Goal: Task Accomplishment & Management: Manage account settings

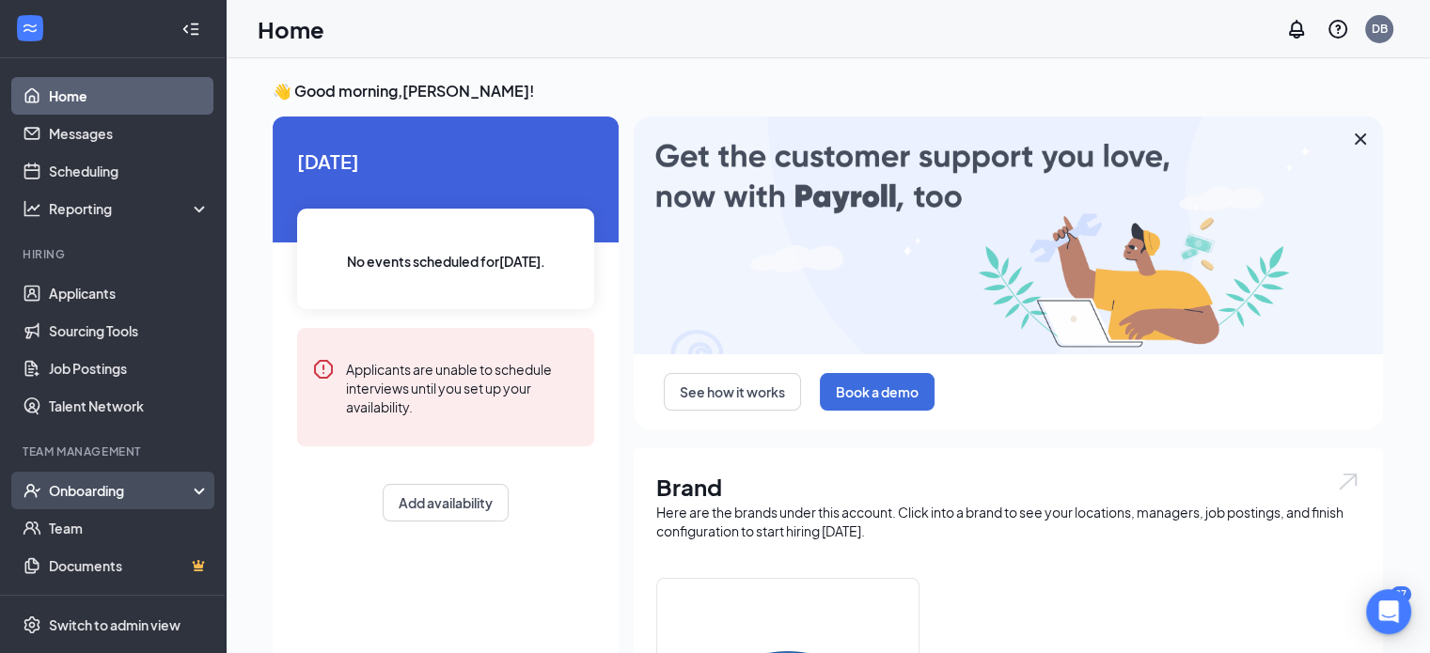
click at [124, 499] on div "Onboarding" at bounding box center [121, 490] width 145 height 19
click at [79, 488] on div "Onboarding" at bounding box center [121, 490] width 145 height 19
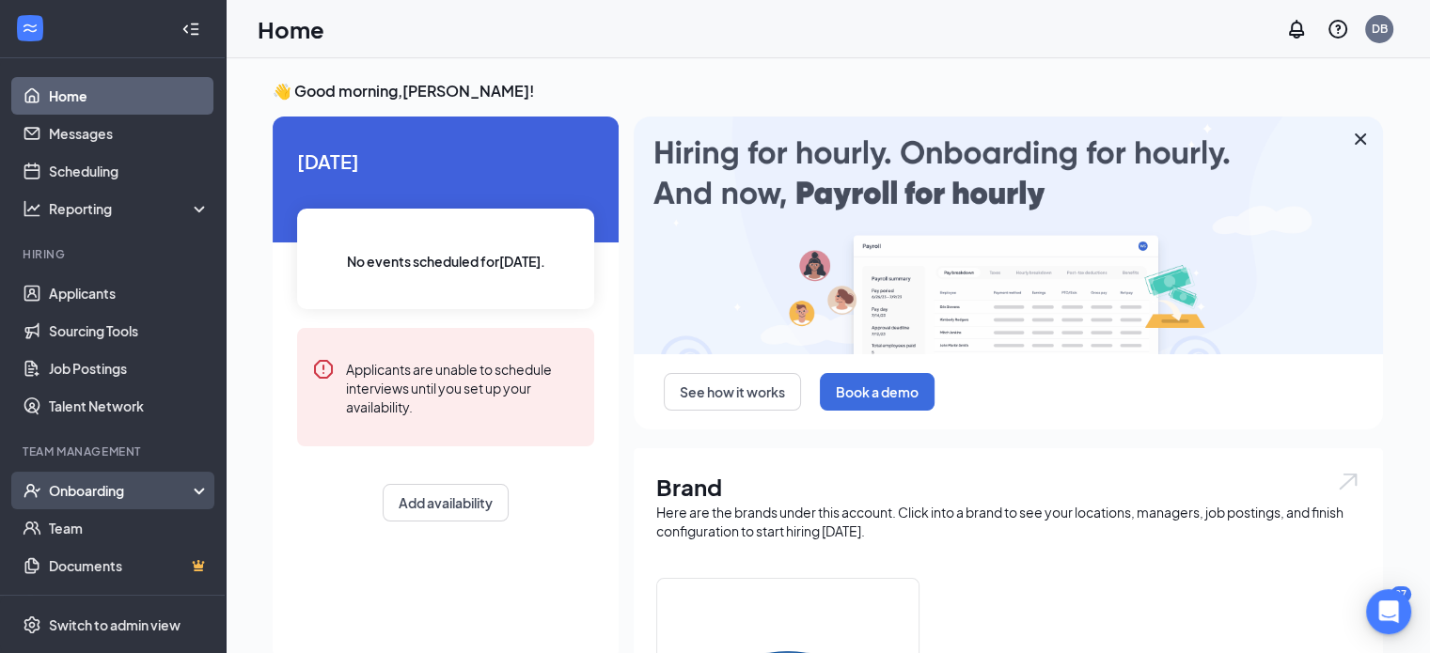
click at [79, 488] on div "Onboarding" at bounding box center [121, 490] width 145 height 19
click at [83, 525] on link "Overview" at bounding box center [129, 528] width 161 height 38
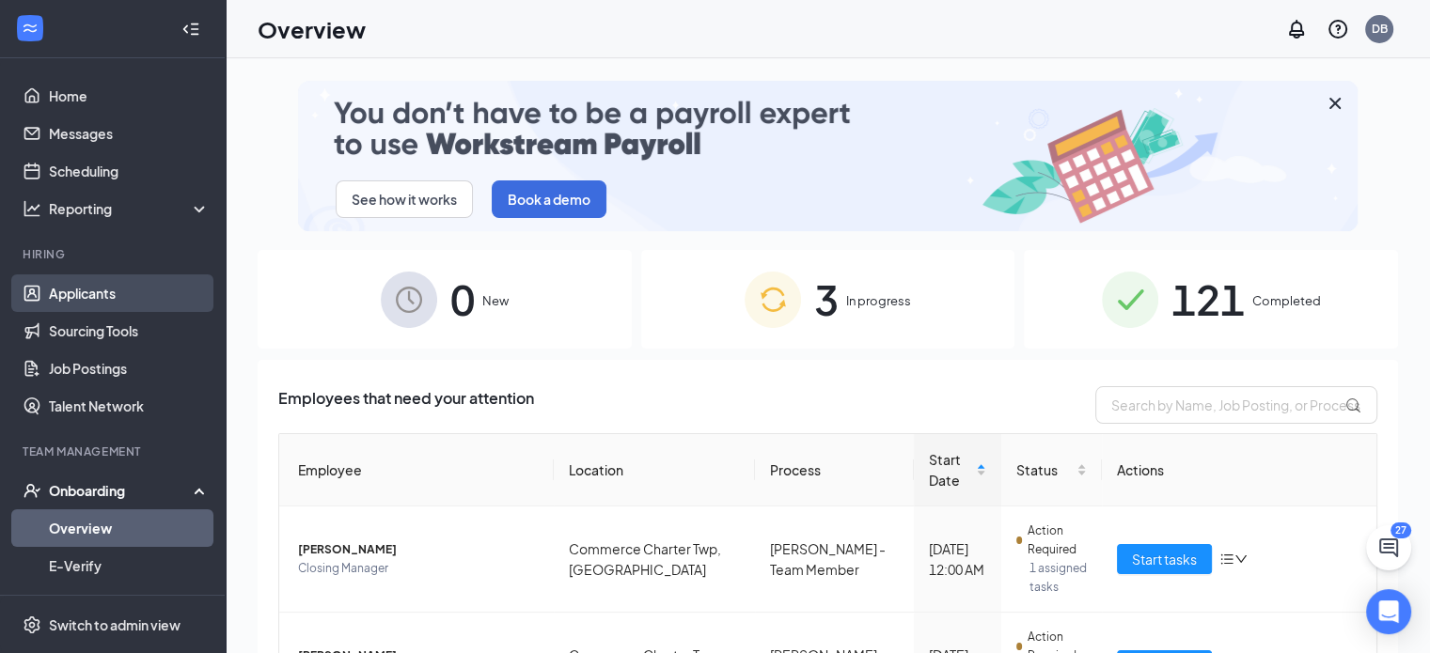
click at [68, 292] on link "Applicants" at bounding box center [129, 293] width 161 height 38
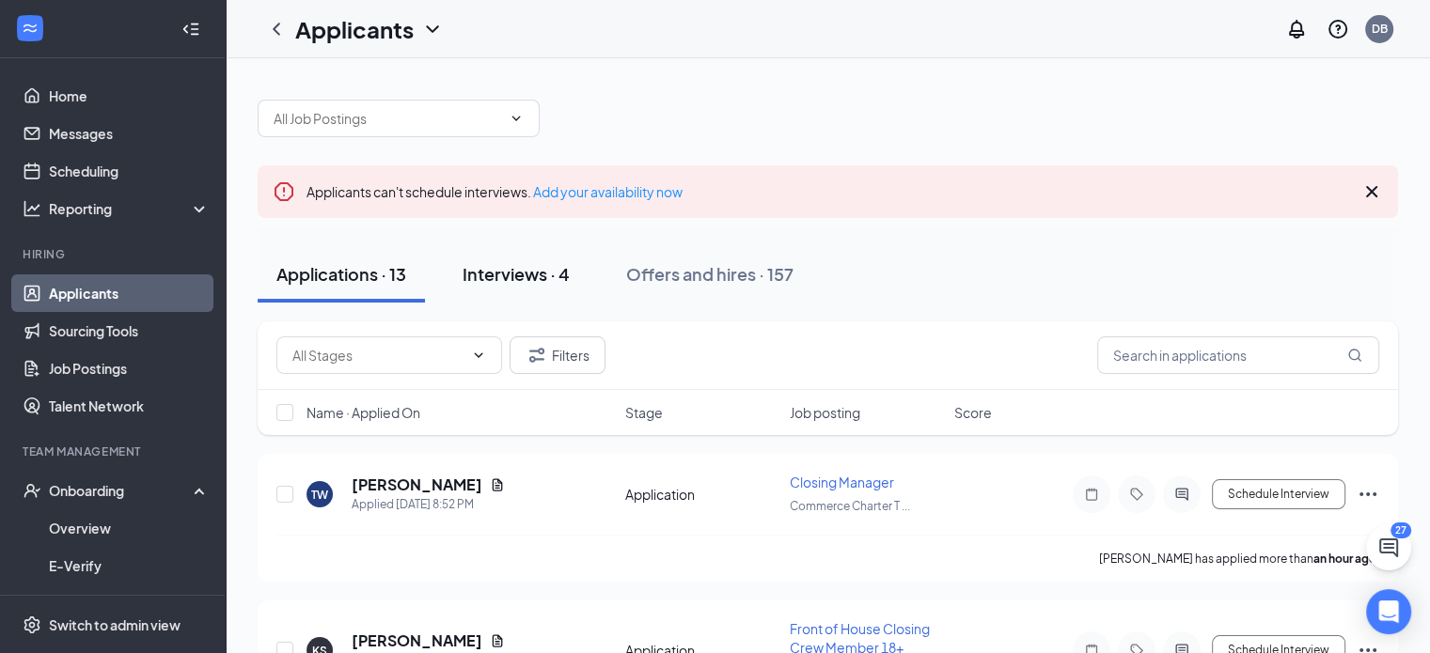
click at [522, 269] on div "Interviews · 4" at bounding box center [515, 274] width 107 height 24
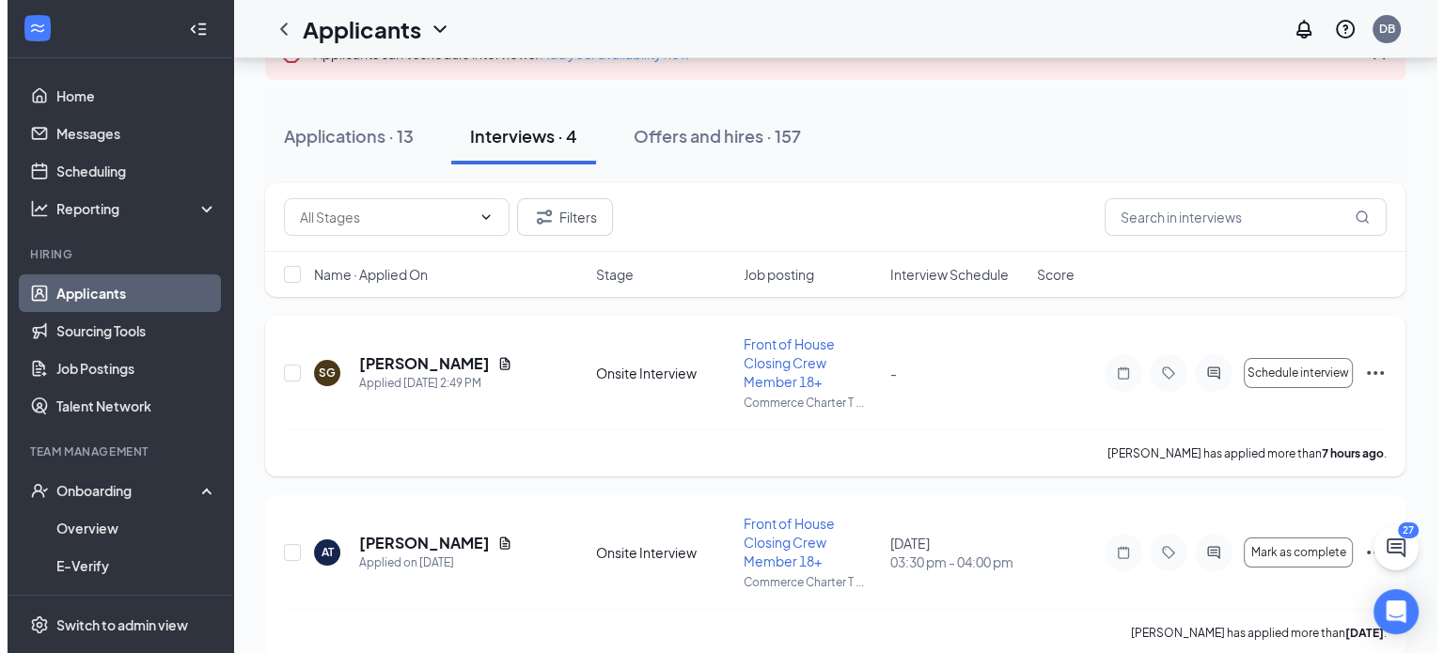
scroll to position [188, 0]
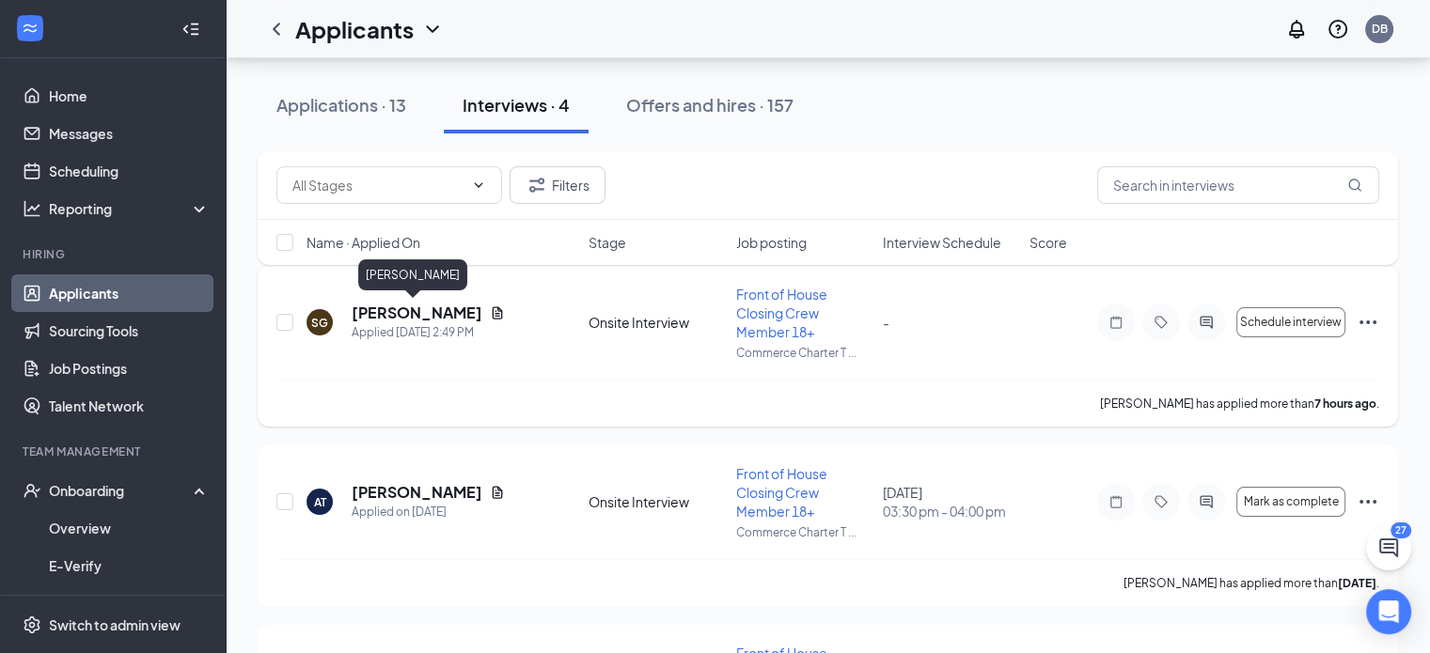
click at [411, 314] on h5 "[PERSON_NAME]" at bounding box center [417, 313] width 131 height 21
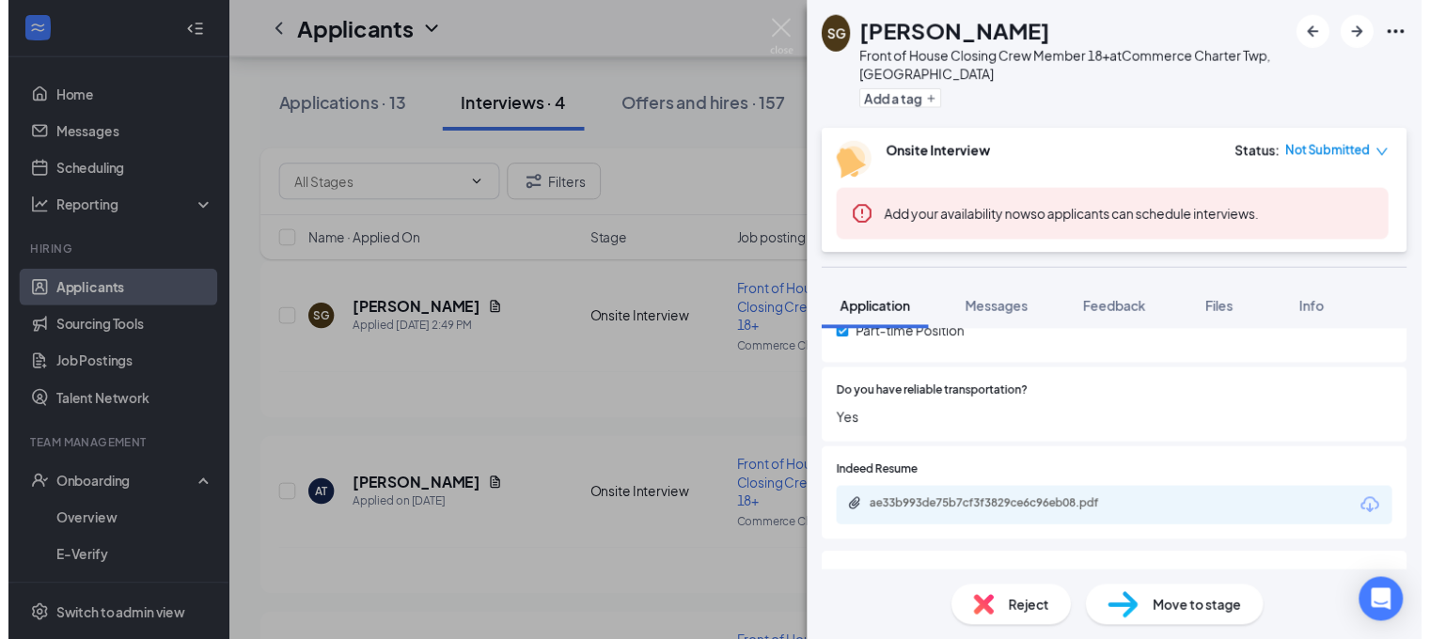
scroll to position [201, 0]
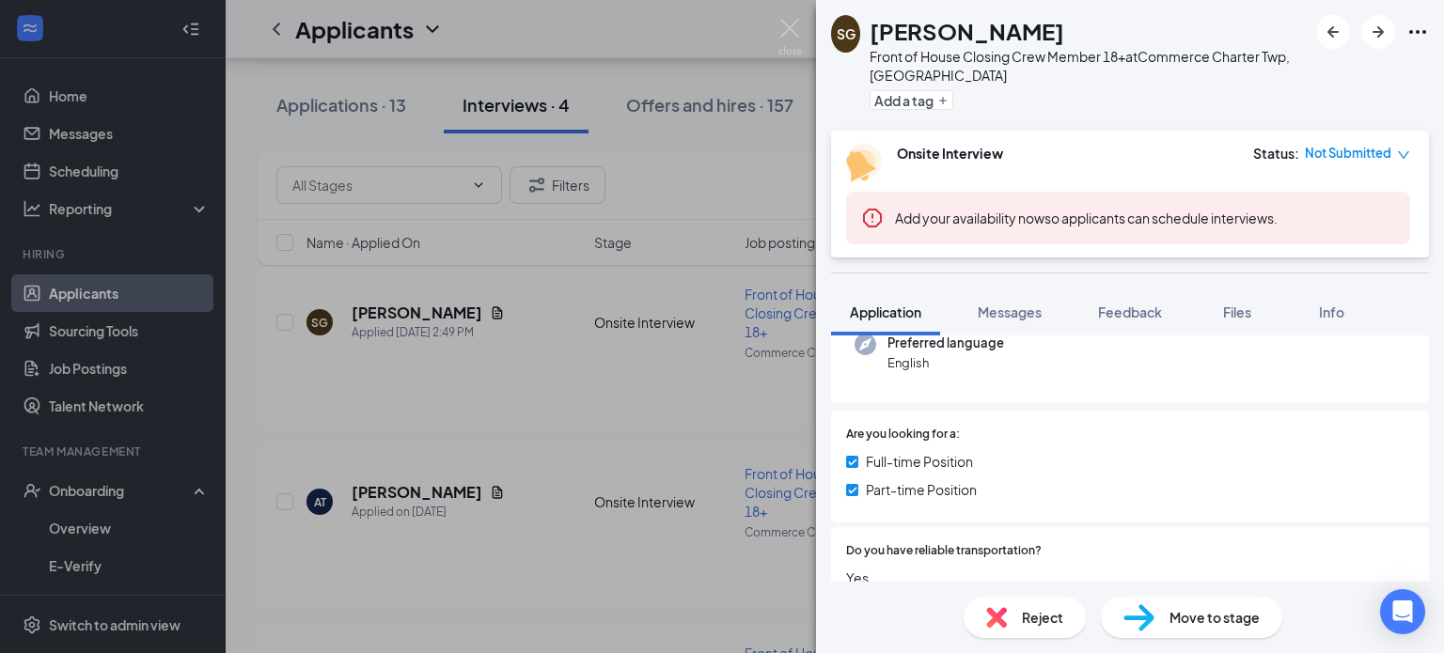
click at [542, 400] on div "SG [PERSON_NAME] Front of House Closing Crew Member 18+ at Commerce Charter Twp…" at bounding box center [722, 326] width 1444 height 653
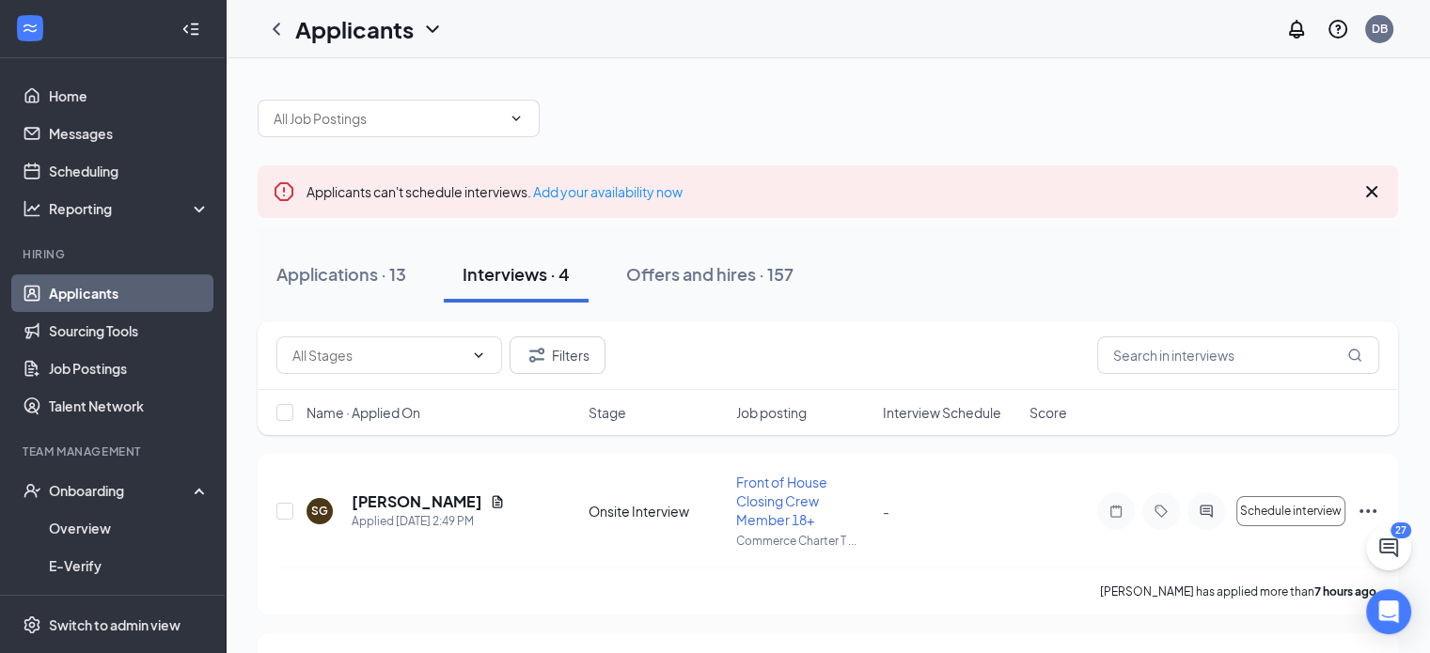
click at [90, 293] on link "Applicants" at bounding box center [129, 293] width 161 height 38
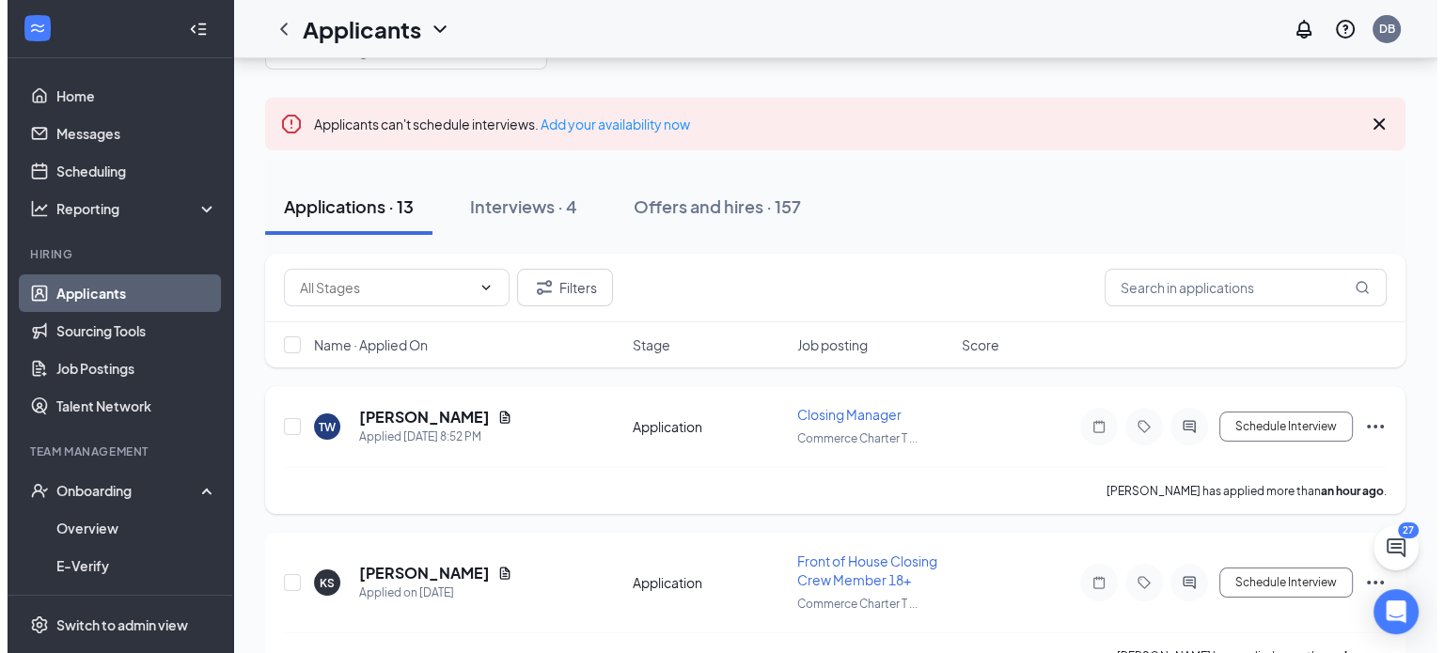
scroll to position [94, 0]
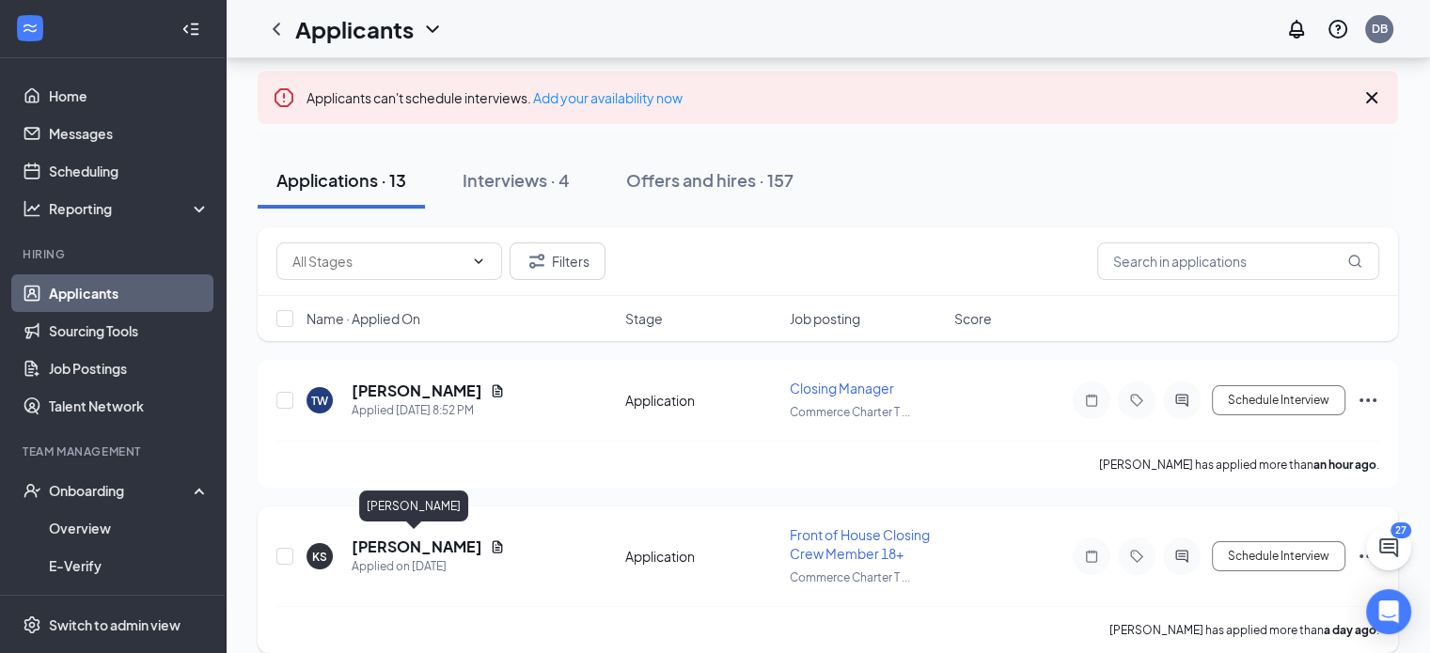
click at [359, 544] on h5 "[PERSON_NAME]" at bounding box center [417, 547] width 131 height 21
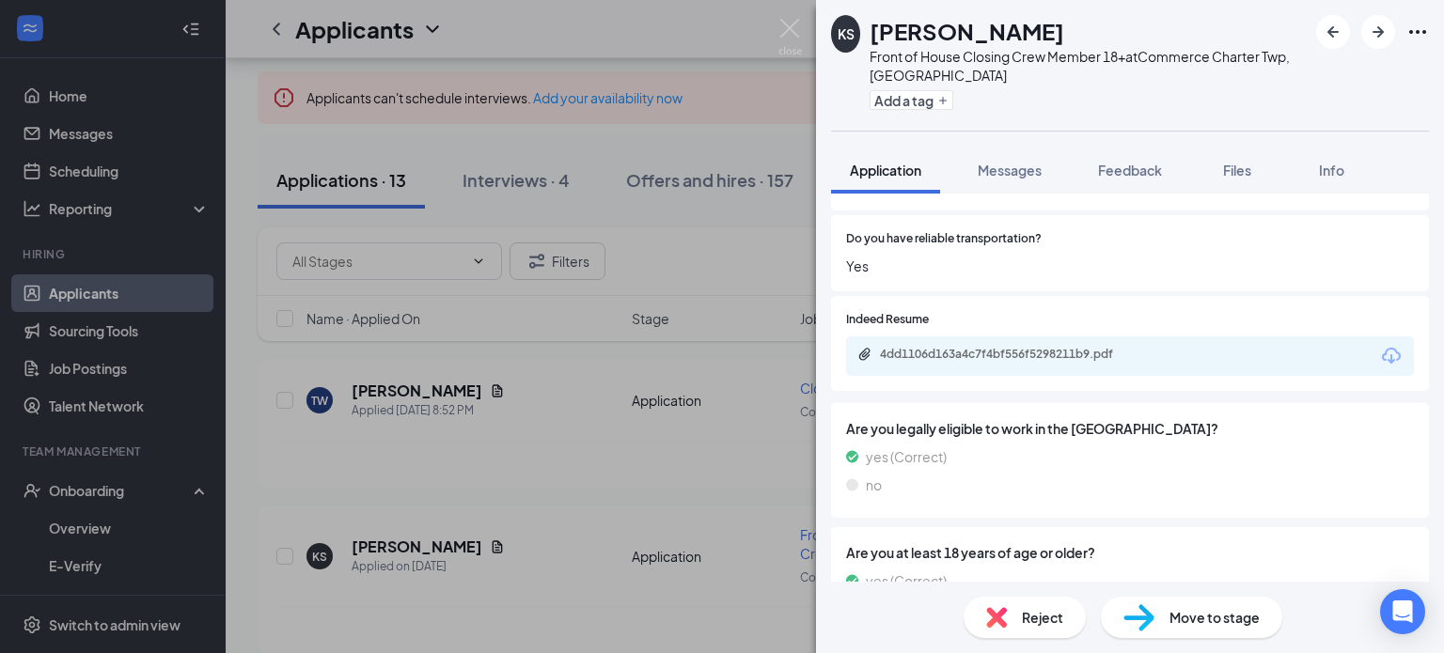
scroll to position [435, 0]
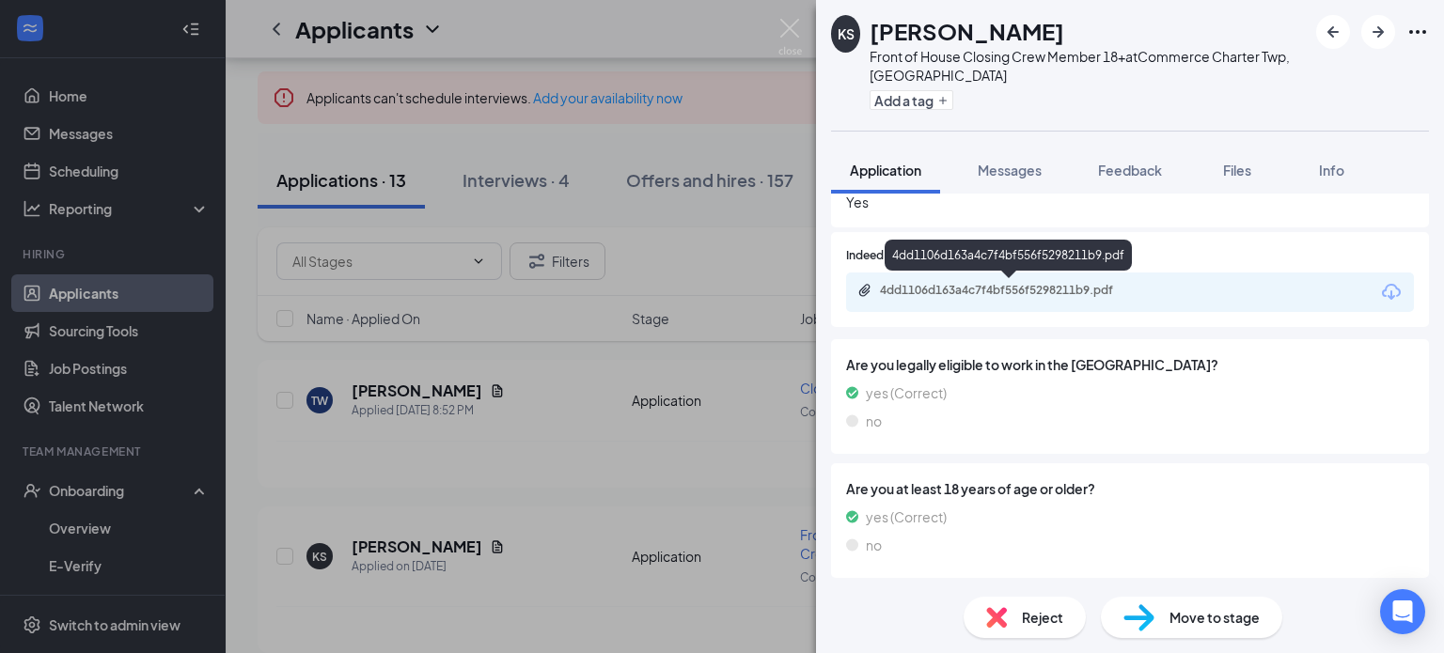
click at [1028, 289] on div "4dd1106d163a4c7f4bf556f5298211b9.pdf" at bounding box center [1011, 290] width 263 height 15
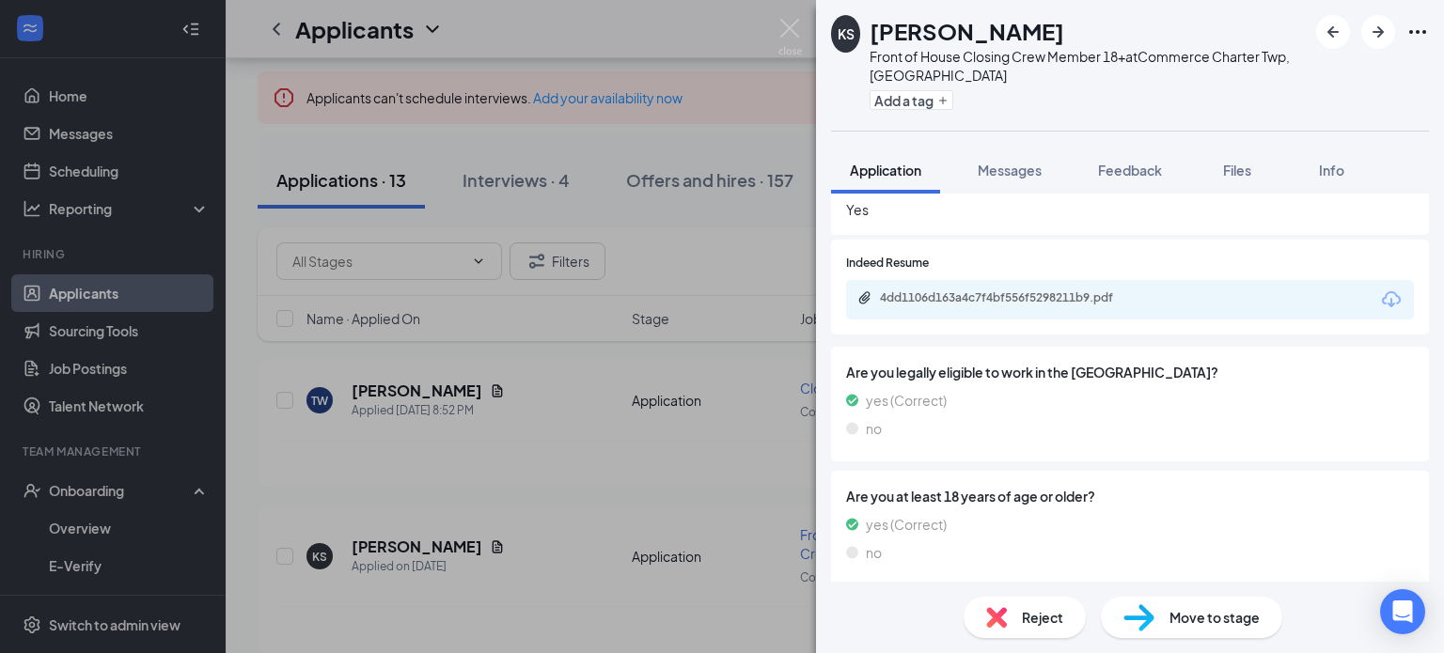
click at [598, 473] on div "KS [PERSON_NAME] Front of House Closing Crew Member 18+ at Commerce Charter Twp…" at bounding box center [722, 326] width 1444 height 653
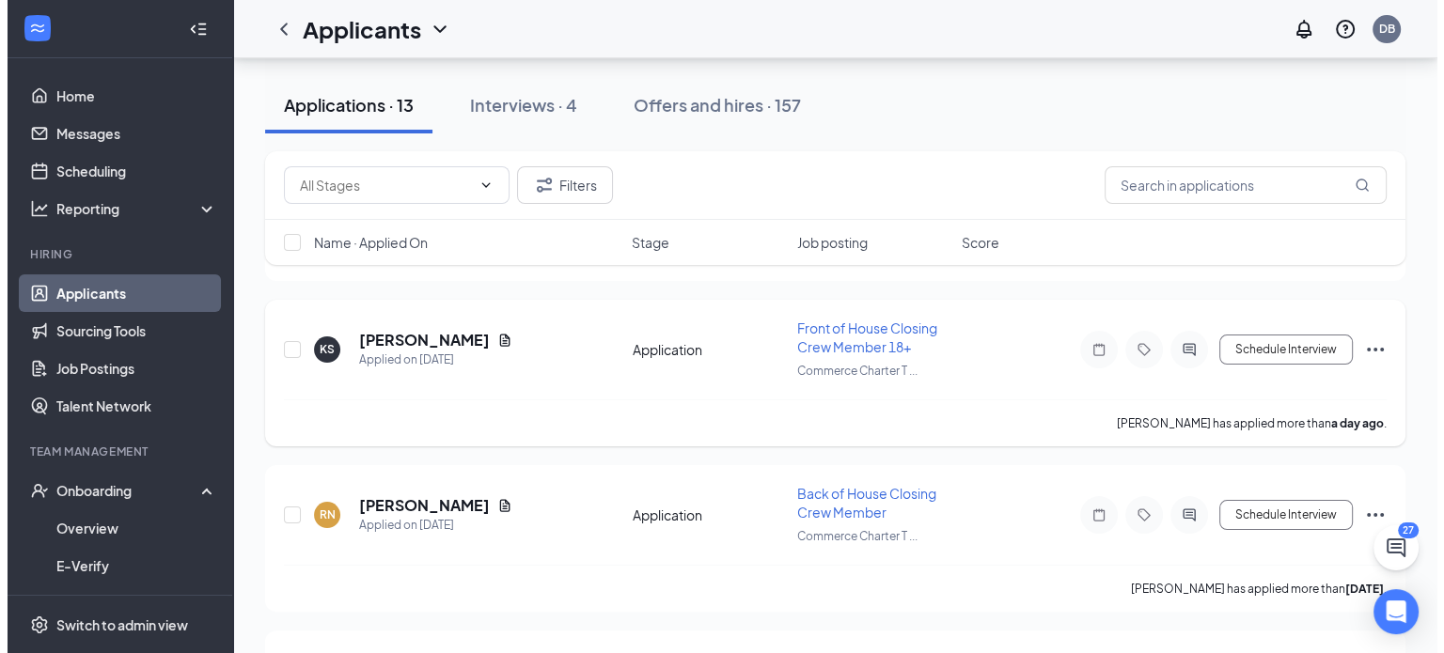
scroll to position [376, 0]
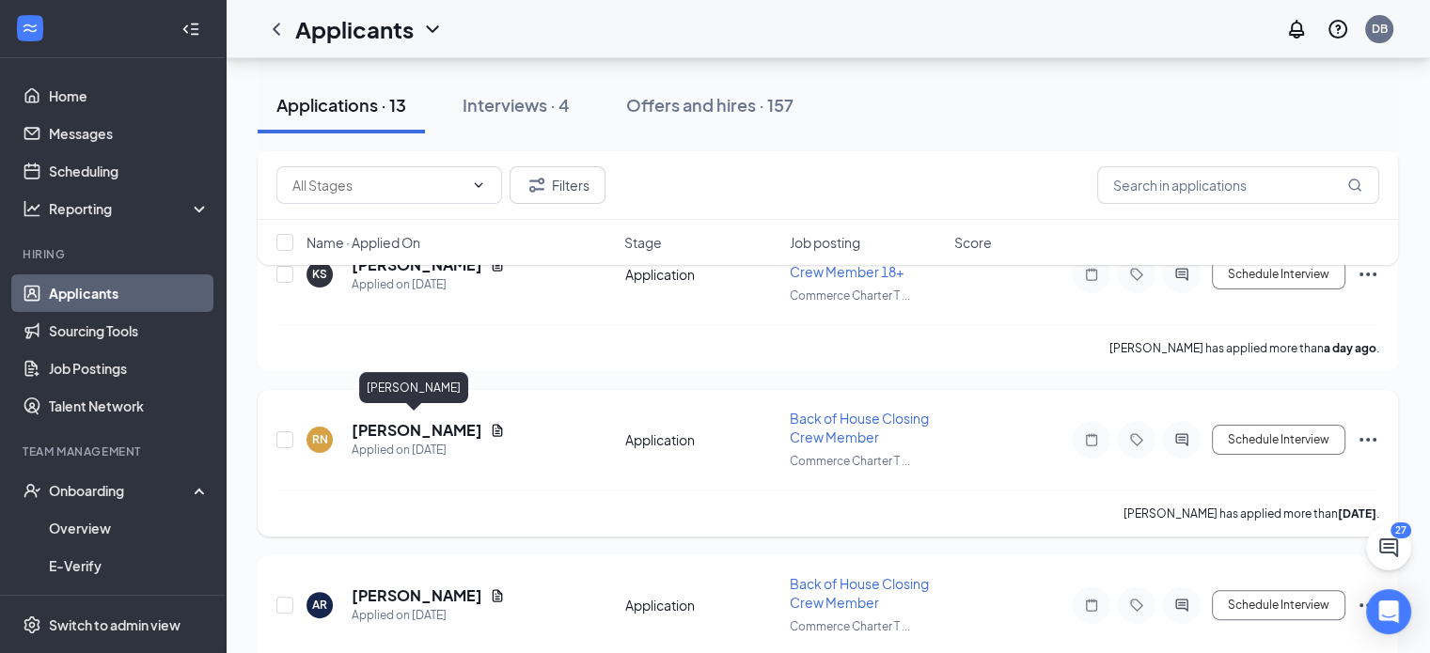
click at [457, 423] on h5 "[PERSON_NAME]" at bounding box center [417, 430] width 131 height 21
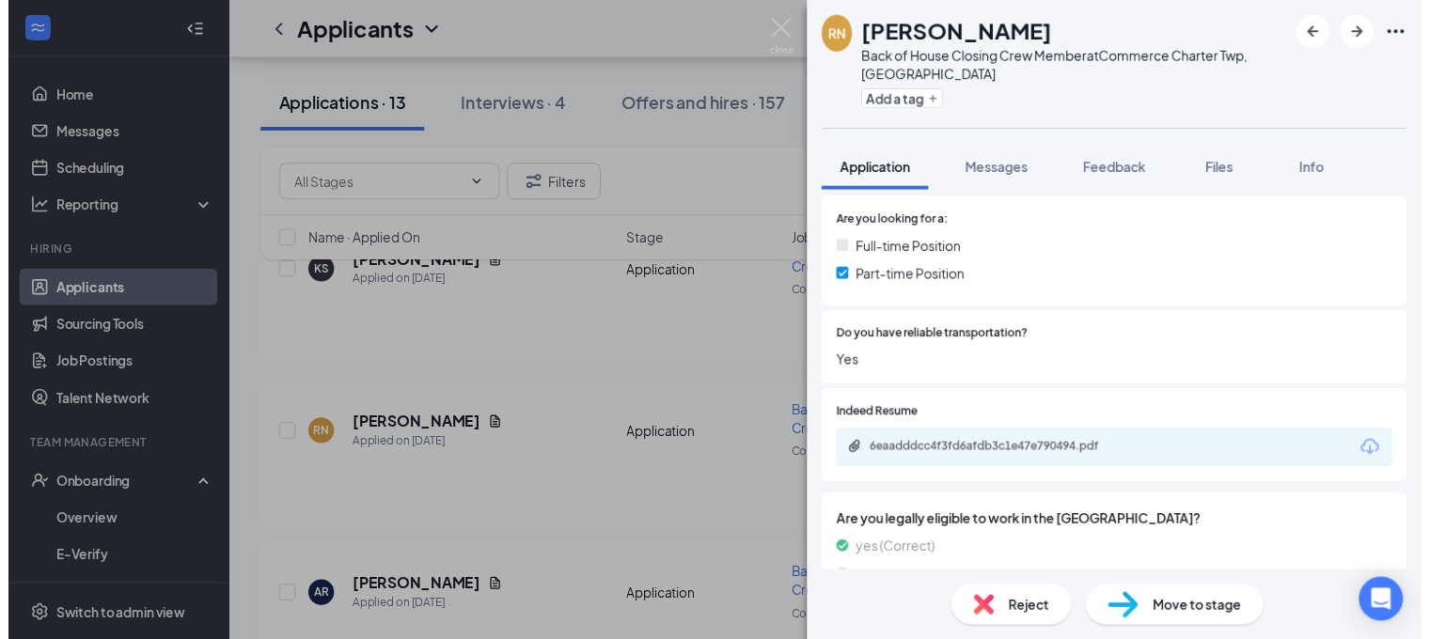
scroll to position [376, 0]
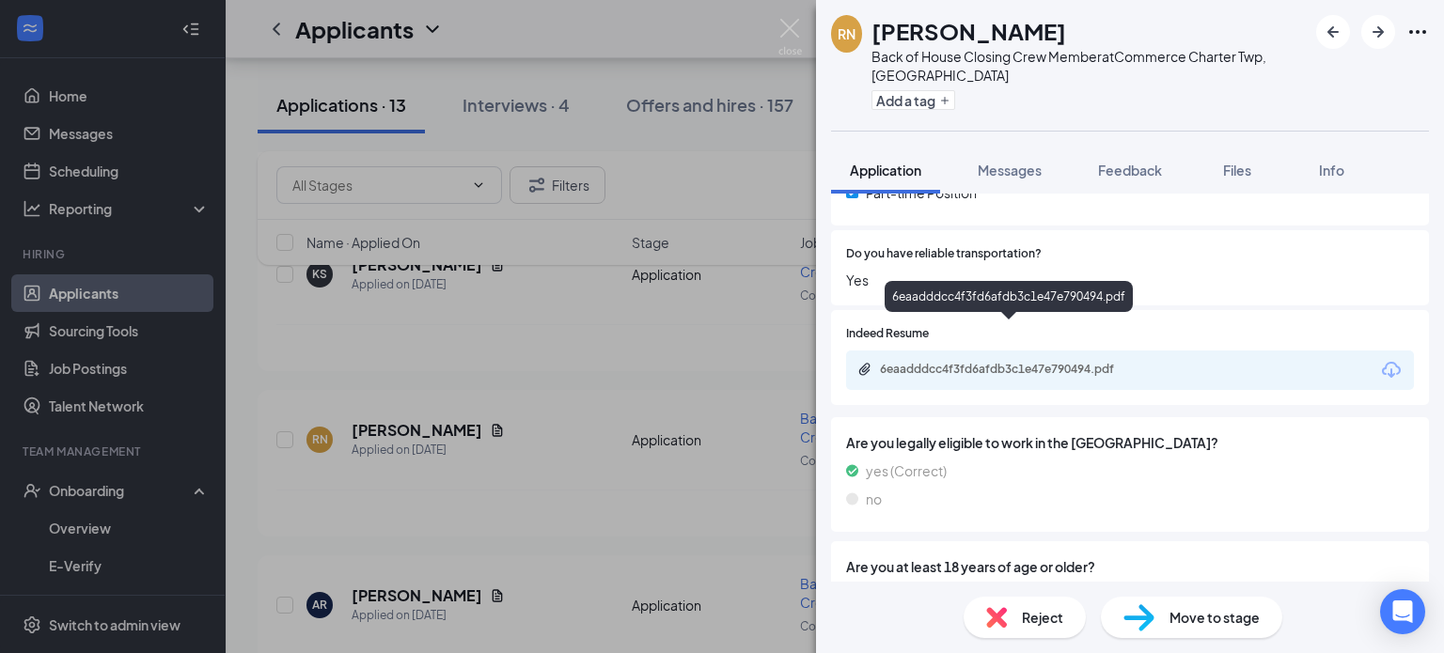
click at [1032, 362] on div "6eaadddcc4f3fd6afdb3c1e47e790494.pdf" at bounding box center [1011, 369] width 263 height 15
click at [584, 415] on div "RN [PERSON_NAME] Back of House Closing Crew Member at Commerce Charter Twp, [GE…" at bounding box center [722, 326] width 1444 height 653
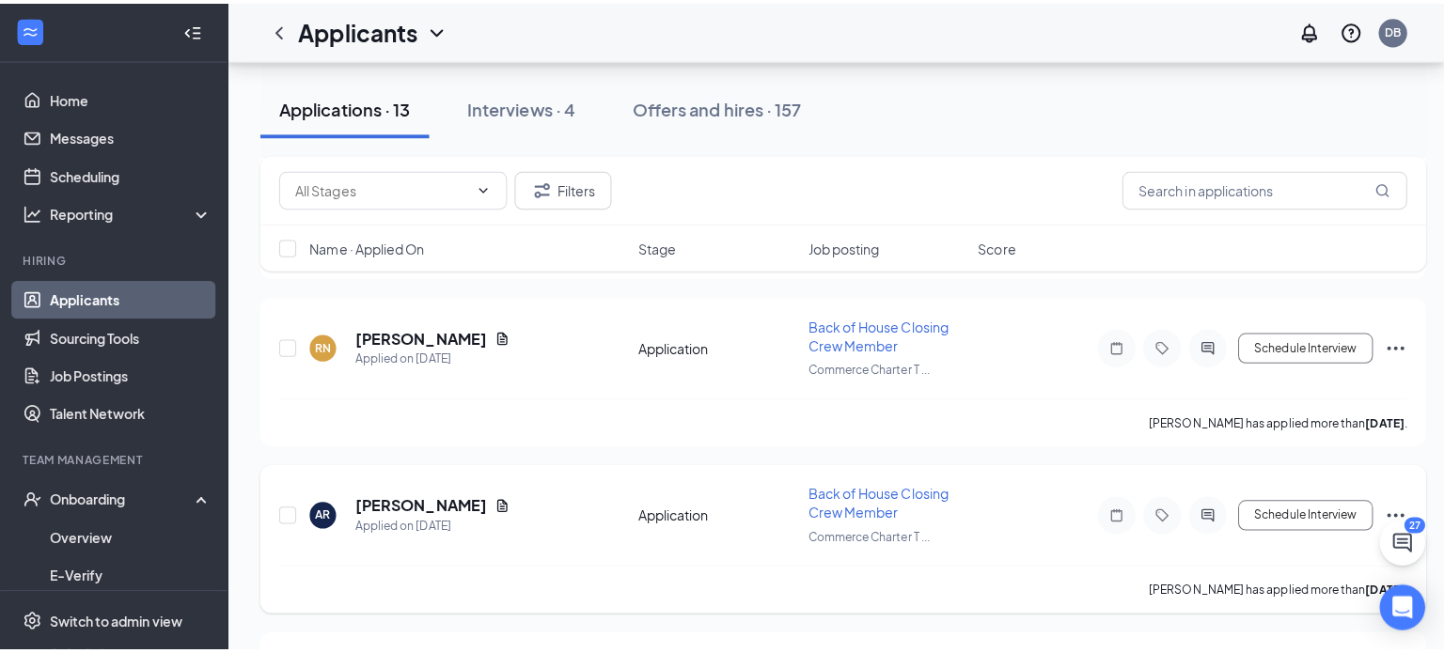
scroll to position [564, 0]
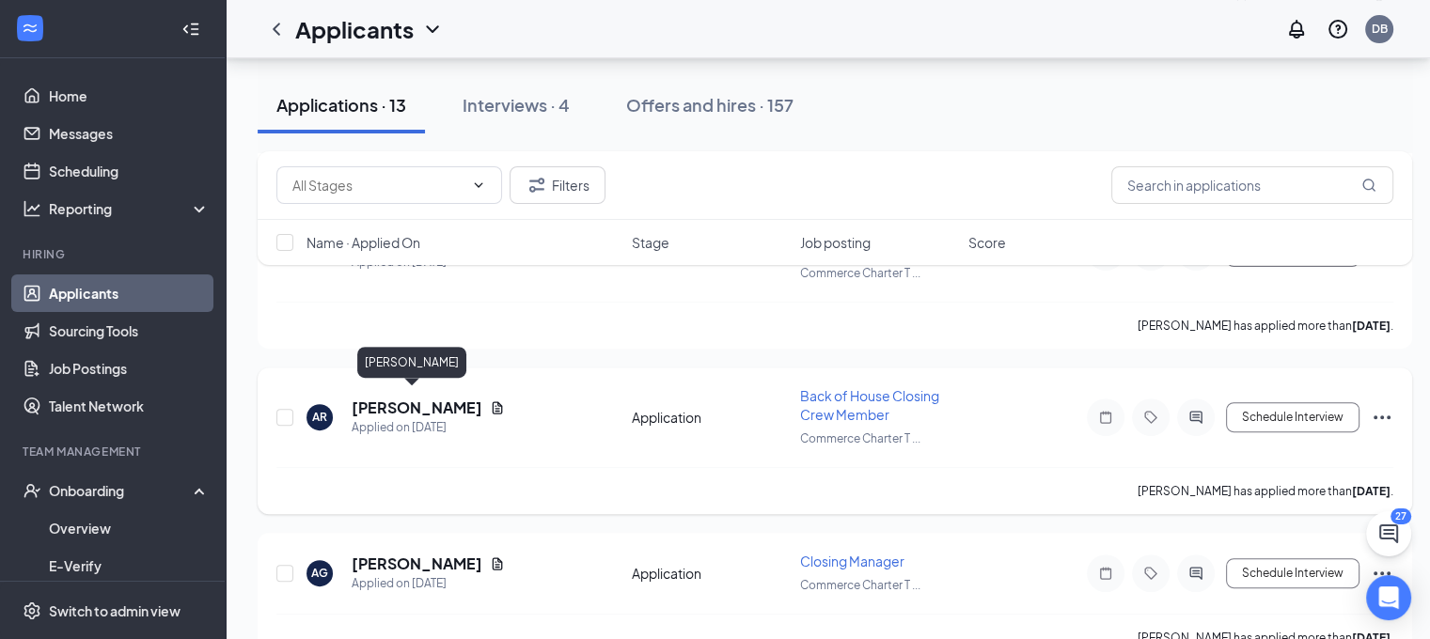
click at [417, 401] on h5 "[PERSON_NAME]" at bounding box center [417, 408] width 131 height 21
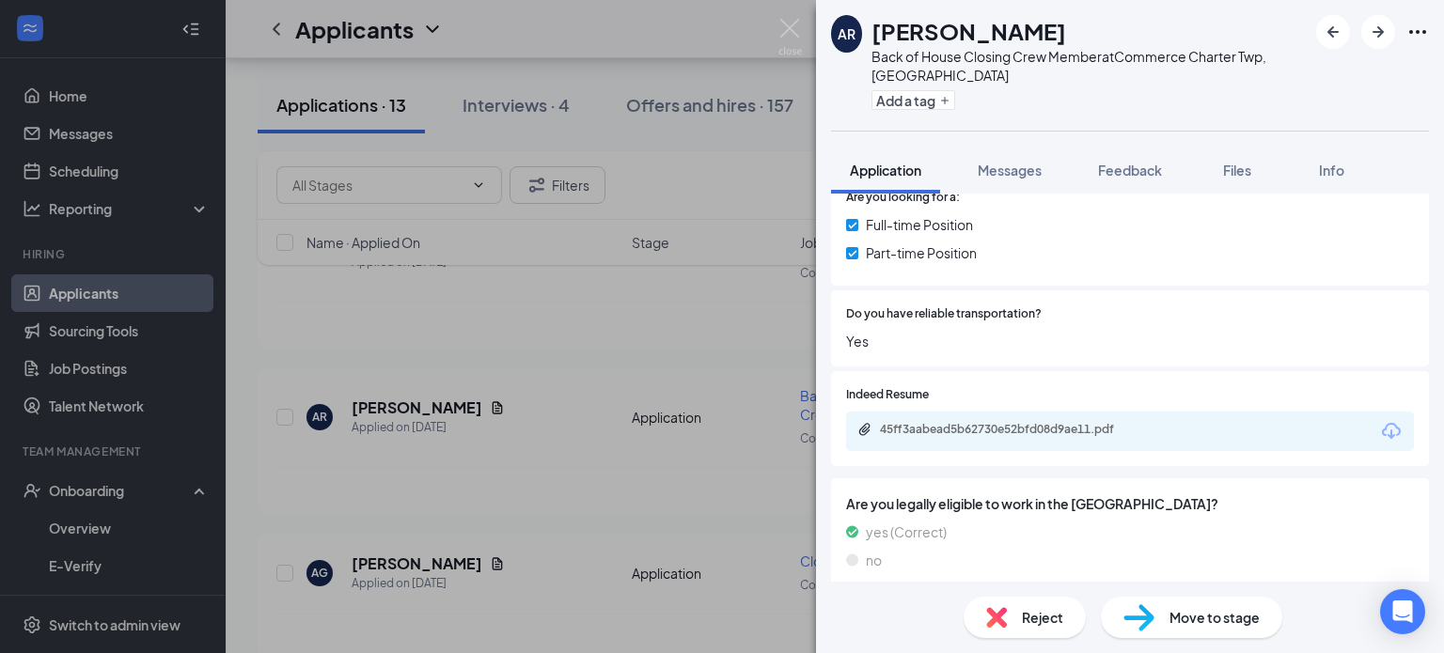
scroll to position [407, 0]
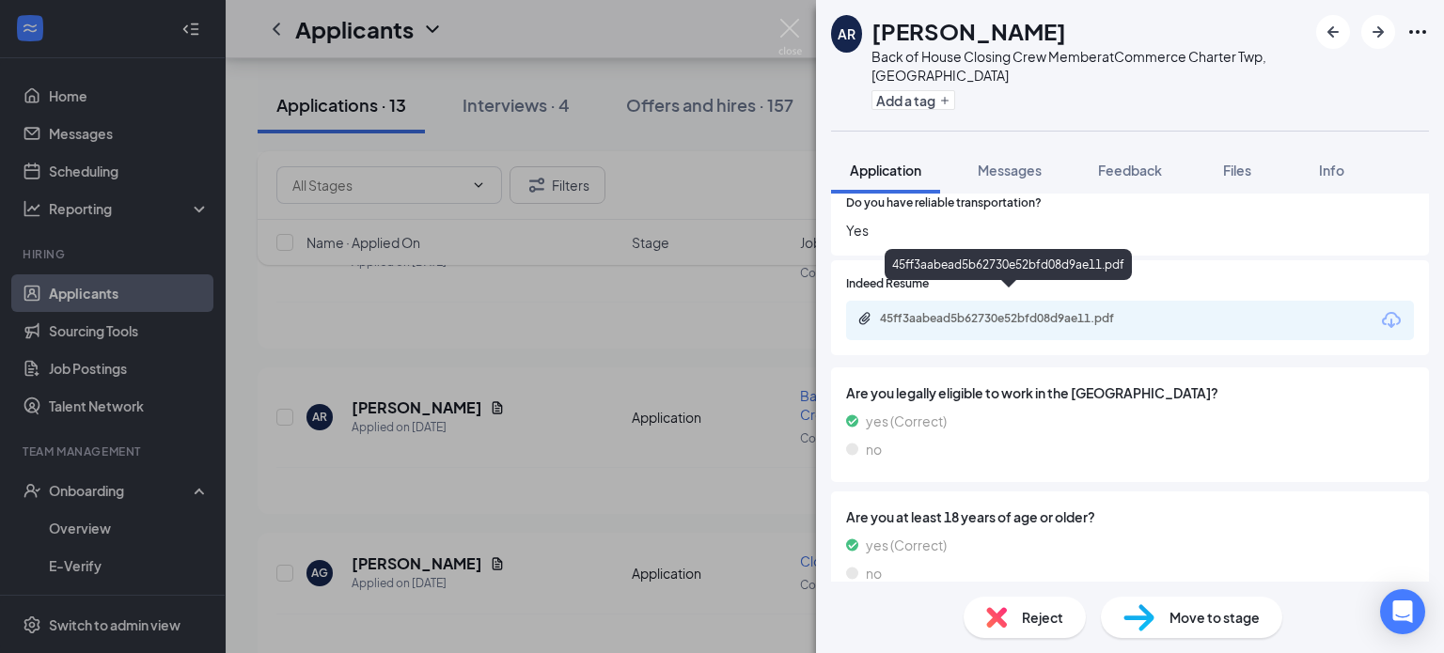
click at [1020, 311] on div "45ff3aabead5b62730e52bfd08d9ae11.pdf" at bounding box center [1011, 318] width 263 height 15
click at [560, 455] on div "AR [PERSON_NAME] Back of House Closing Crew Member at Commerce Charter Twp, [GE…" at bounding box center [722, 326] width 1444 height 653
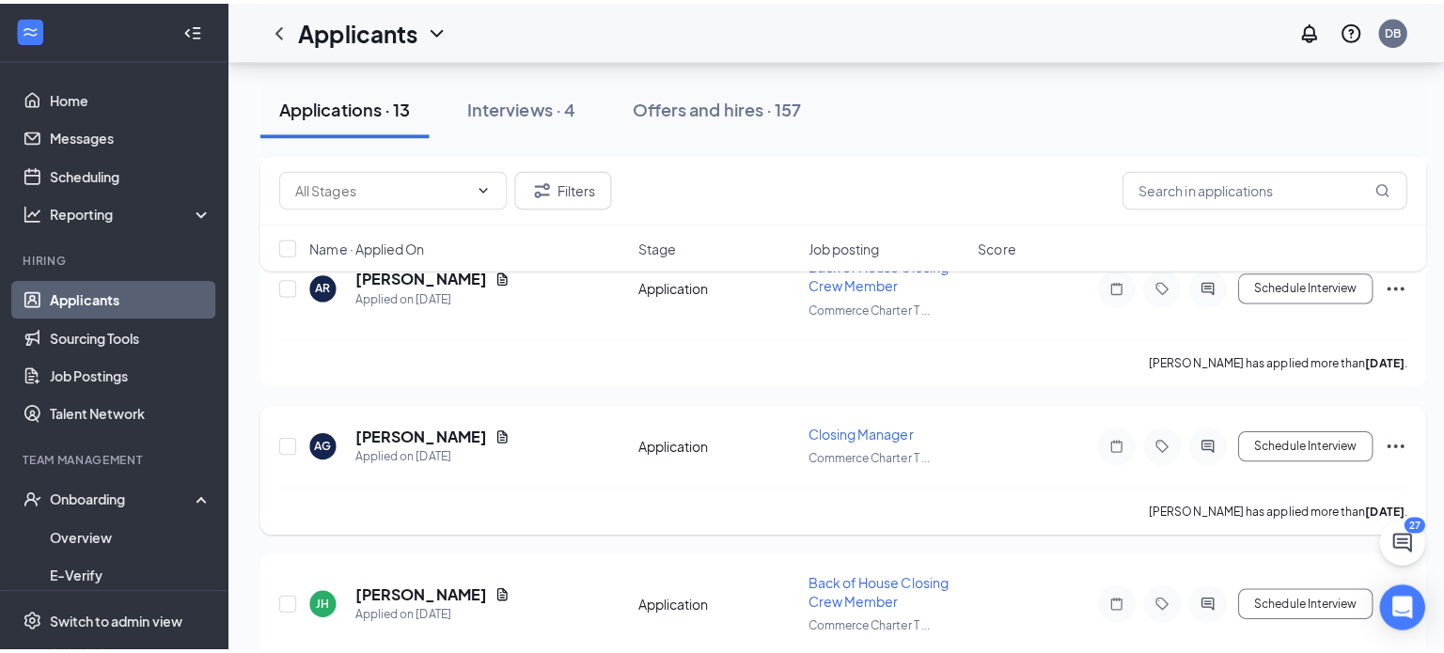
scroll to position [752, 0]
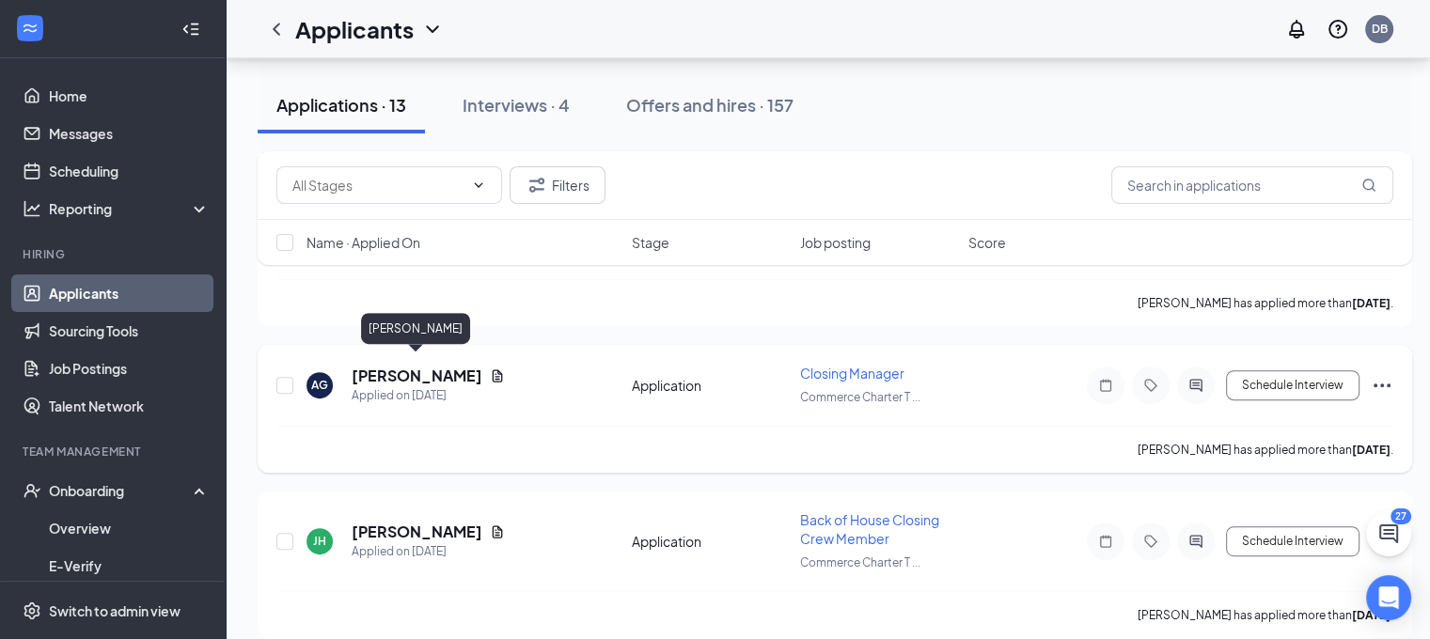
click at [413, 366] on h5 "[PERSON_NAME]" at bounding box center [417, 376] width 131 height 21
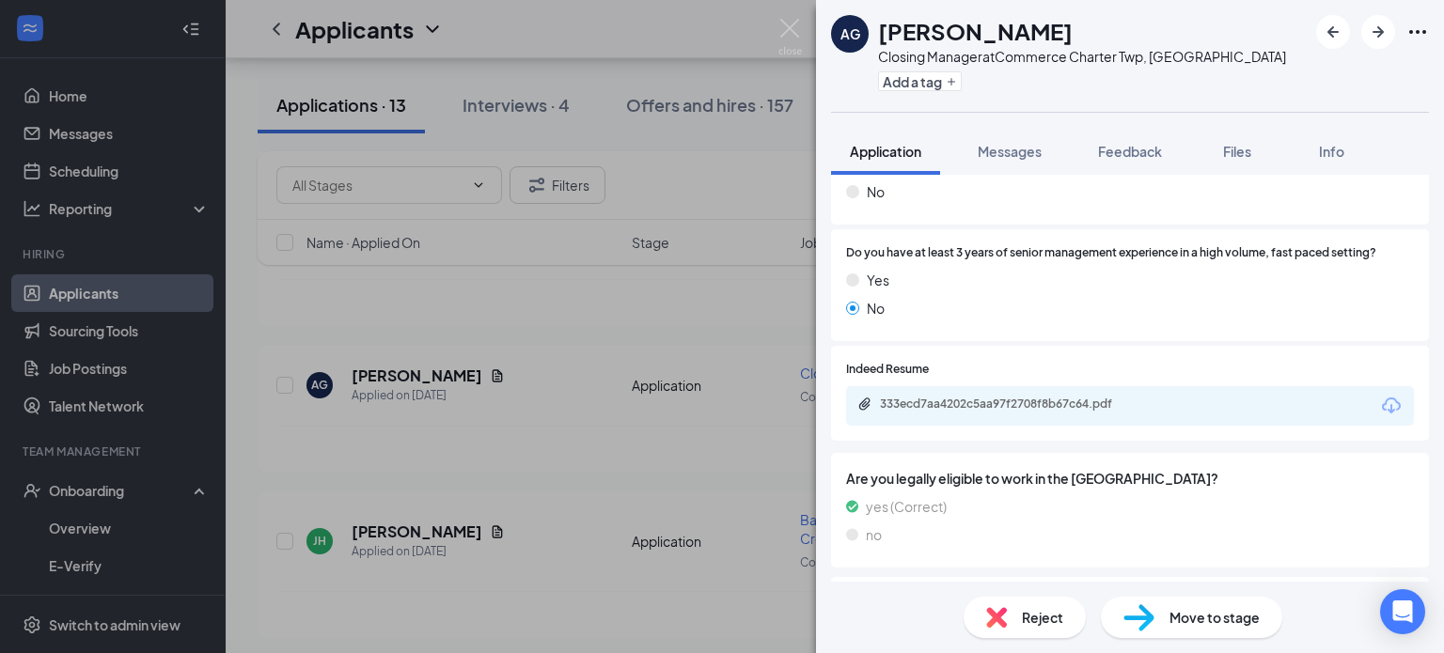
scroll to position [376, 0]
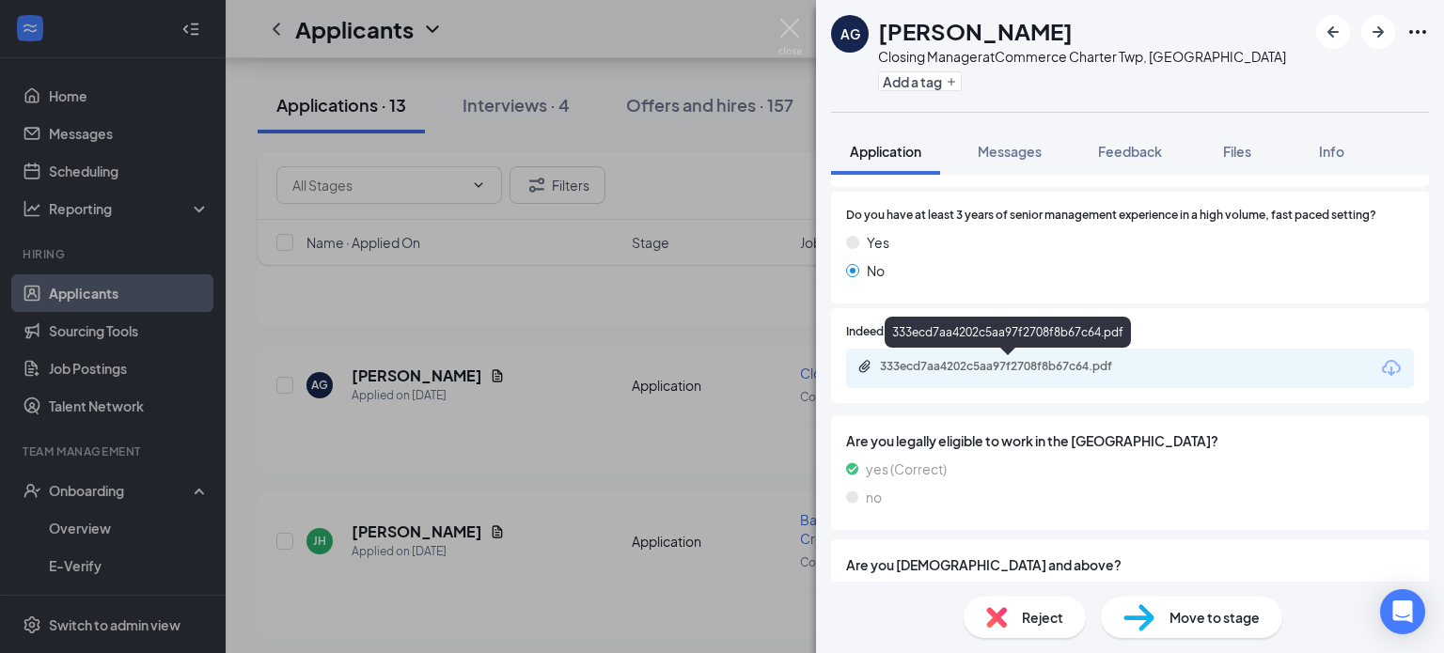
click at [1011, 368] on div "333ecd7aa4202c5aa97f2708f8b67c64.pdf" at bounding box center [1011, 366] width 263 height 15
